Goal: Connect with others: Connect with others

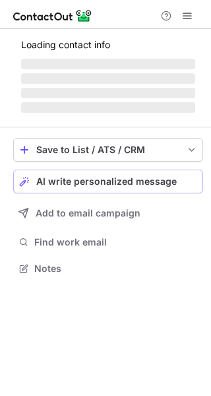
scroll to position [259, 211]
click at [71, 172] on button "AI write personalized message" at bounding box center [108, 182] width 190 height 24
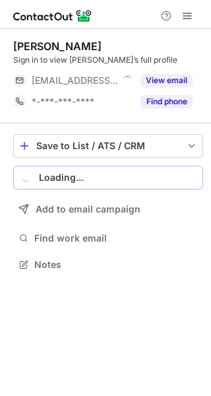
scroll to position [255, 211]
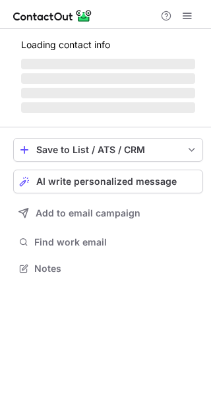
scroll to position [259, 211]
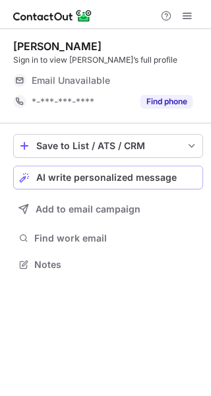
click at [132, 181] on span "AI write personalized message" at bounding box center [106, 177] width 141 height 11
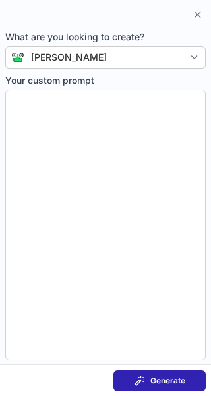
type textarea "**********"
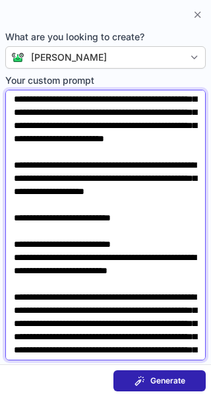
scroll to position [0, 0]
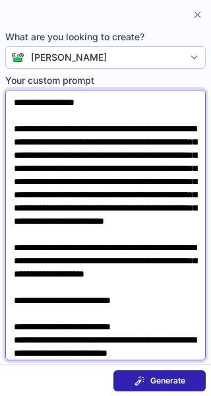
drag, startPoint x: 173, startPoint y: 345, endPoint x: -96, endPoint y: 42, distance: 404.9
click at [0, 42] on html "Svetlana Peshkoff Sign in to view Svetlana’s full profile Email Unavailable Ema…" at bounding box center [105, 198] width 211 height 396
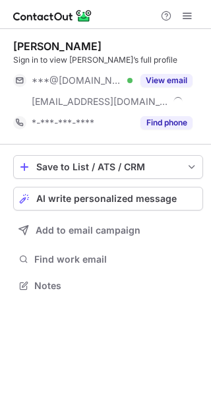
scroll to position [277, 211]
